Goal: Information Seeking & Learning: Learn about a topic

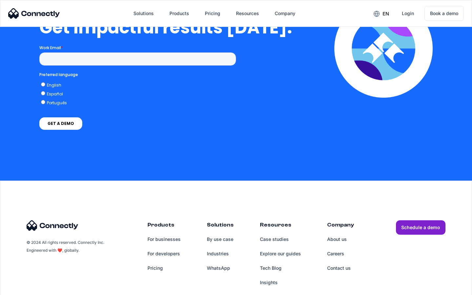
scroll to position [1447, 0]
